Goal: Entertainment & Leisure: Consume media (video, audio)

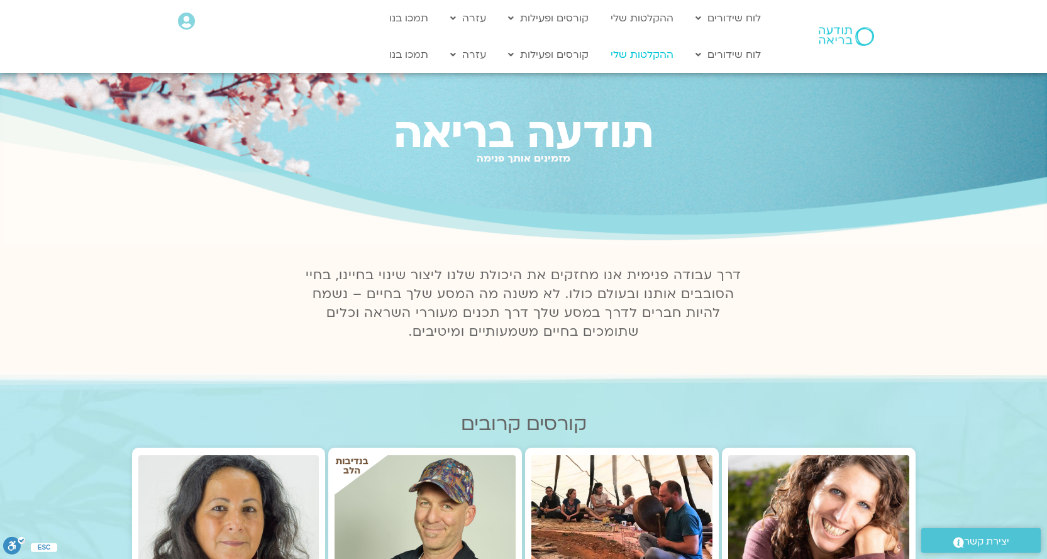
click at [626, 53] on link "ההקלטות שלי" at bounding box center [641, 55] width 75 height 24
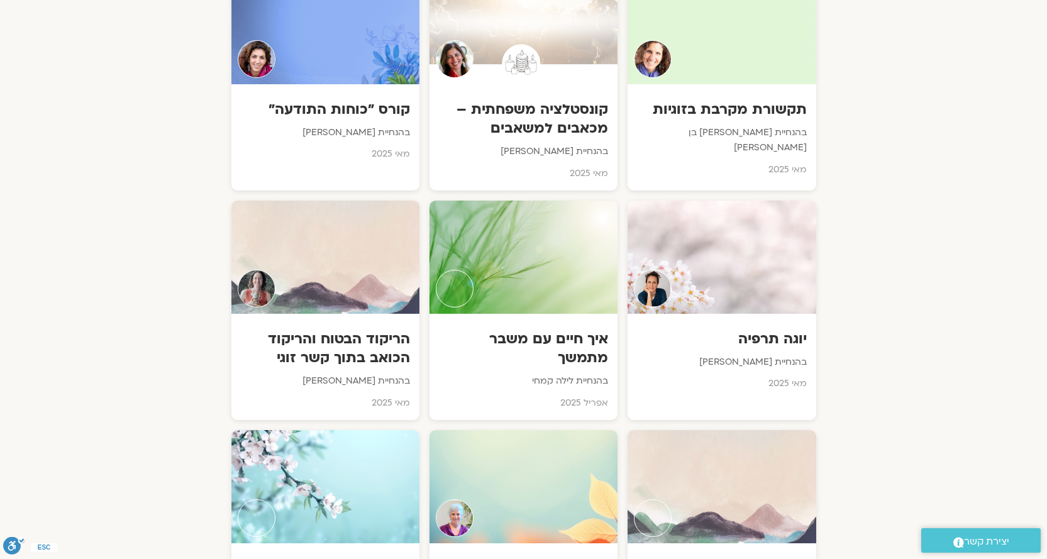
scroll to position [3064, 0]
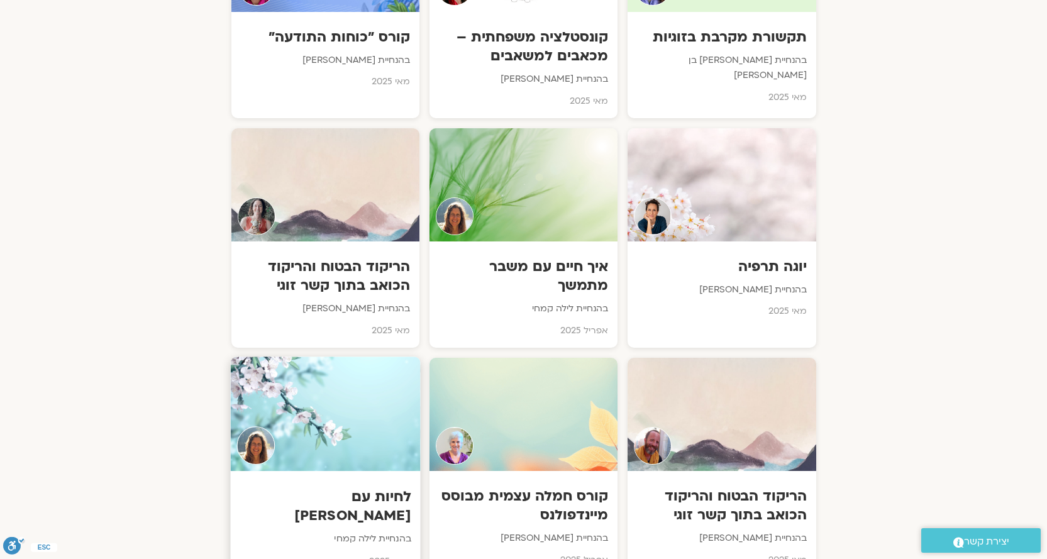
click at [350, 487] on h3 "לחיות עם [PERSON_NAME]" at bounding box center [325, 506] width 171 height 38
click at [349, 487] on h3 "לחיות עם [PERSON_NAME]" at bounding box center [325, 506] width 171 height 38
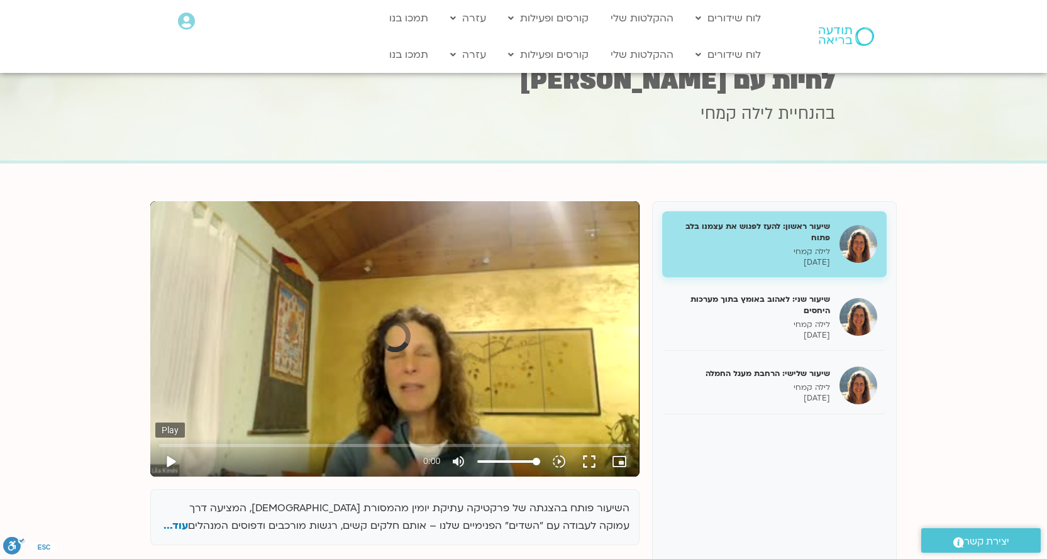
click at [164, 458] on button "play_arrow" at bounding box center [170, 461] width 30 height 30
